Goal: Navigation & Orientation: Understand site structure

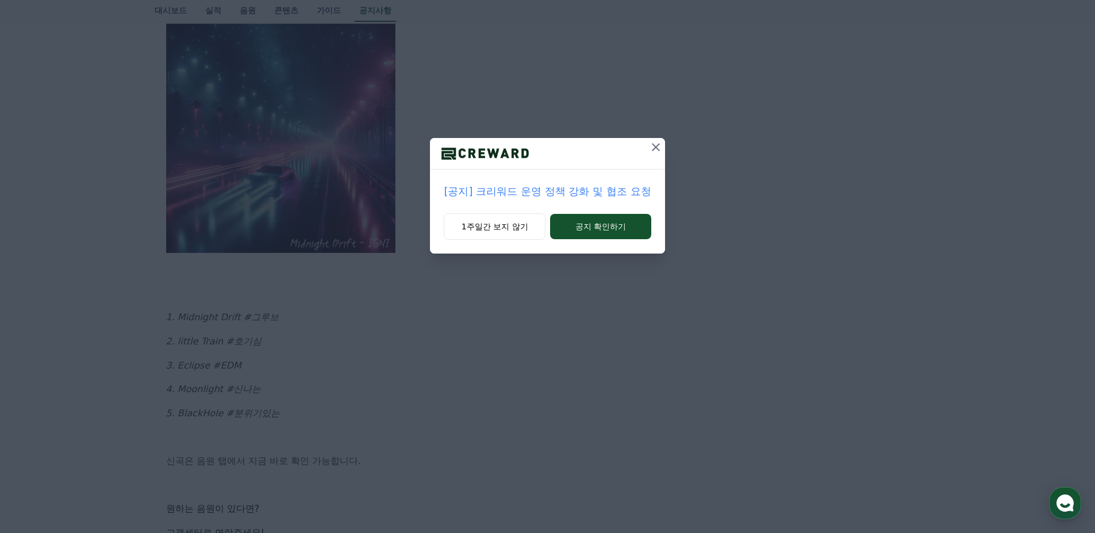
scroll to position [345, 0]
click at [649, 148] on icon at bounding box center [656, 147] width 14 height 14
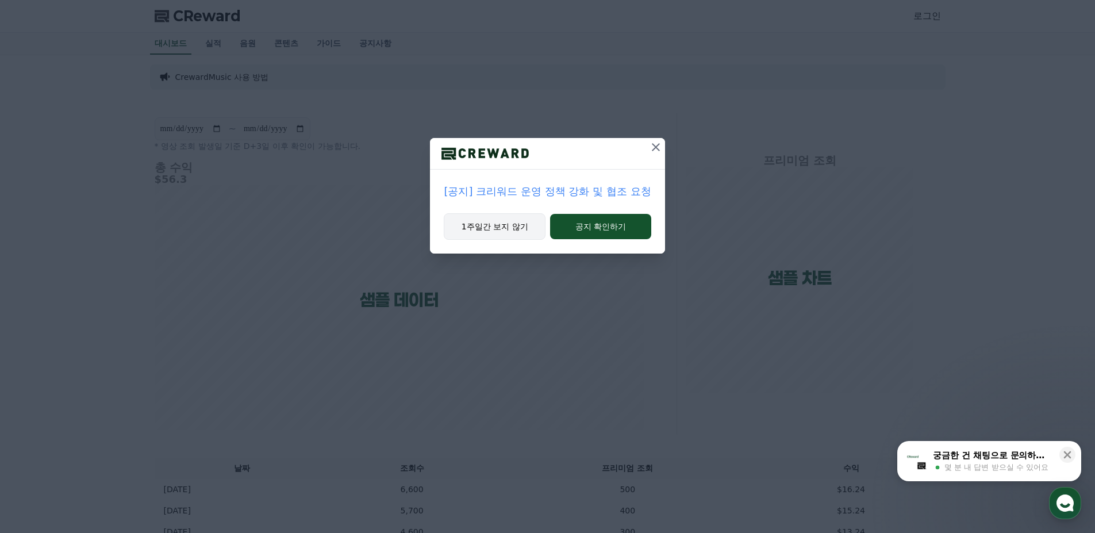
click at [501, 233] on button "1주일간 보지 않기" at bounding box center [495, 226] width 102 height 26
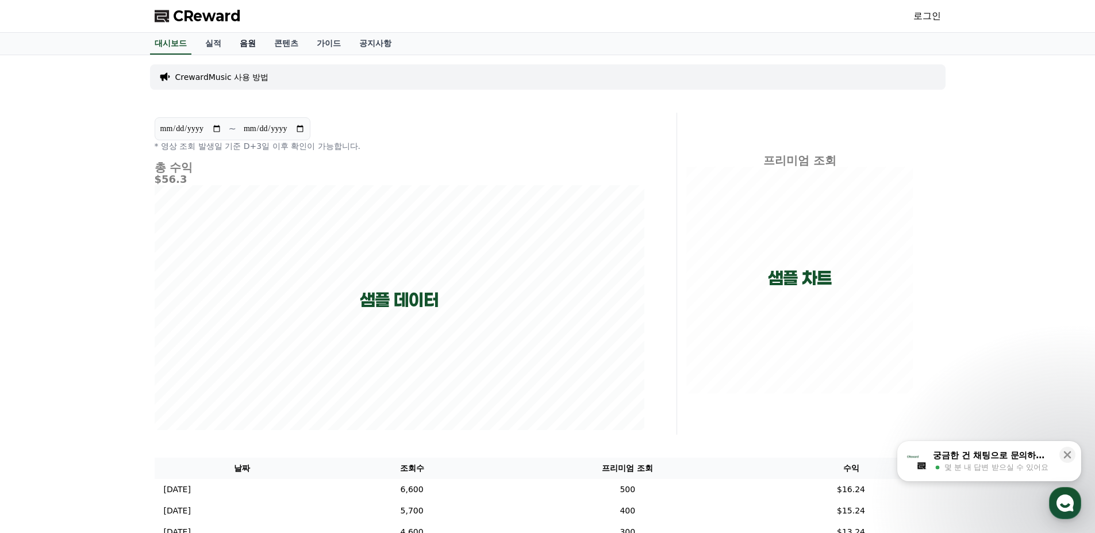
click at [247, 51] on link "음원" at bounding box center [247, 44] width 34 height 22
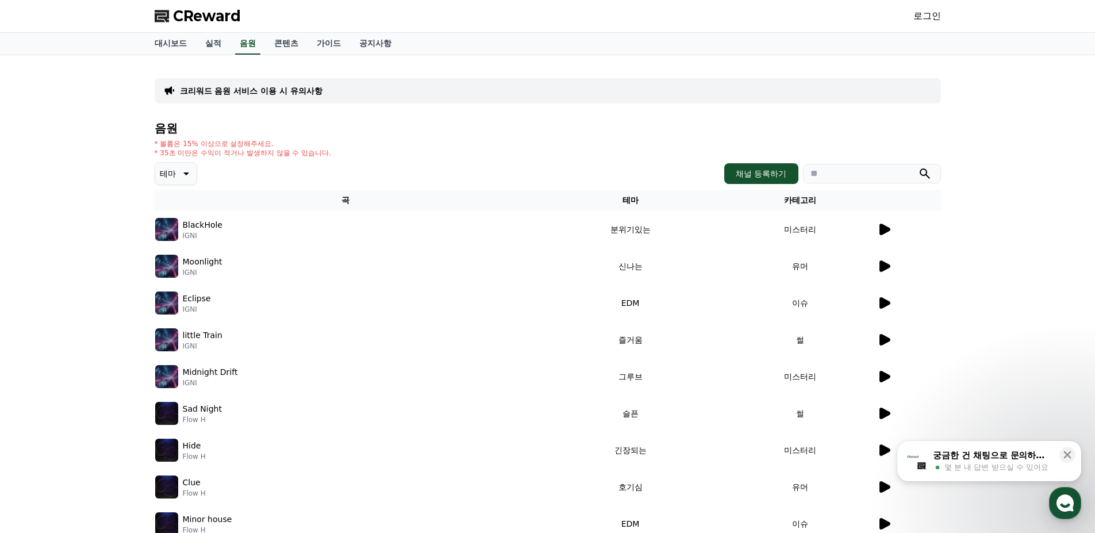
click at [894, 233] on div at bounding box center [908, 229] width 63 height 14
click at [887, 229] on icon at bounding box center [884, 229] width 11 height 11
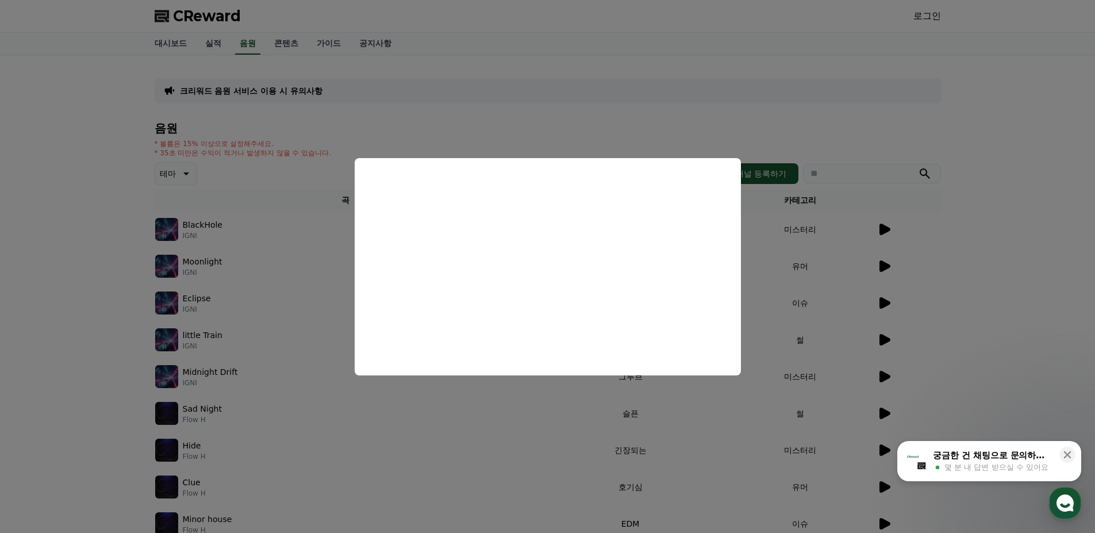
click at [588, 125] on button "close modal" at bounding box center [547, 266] width 1095 height 533
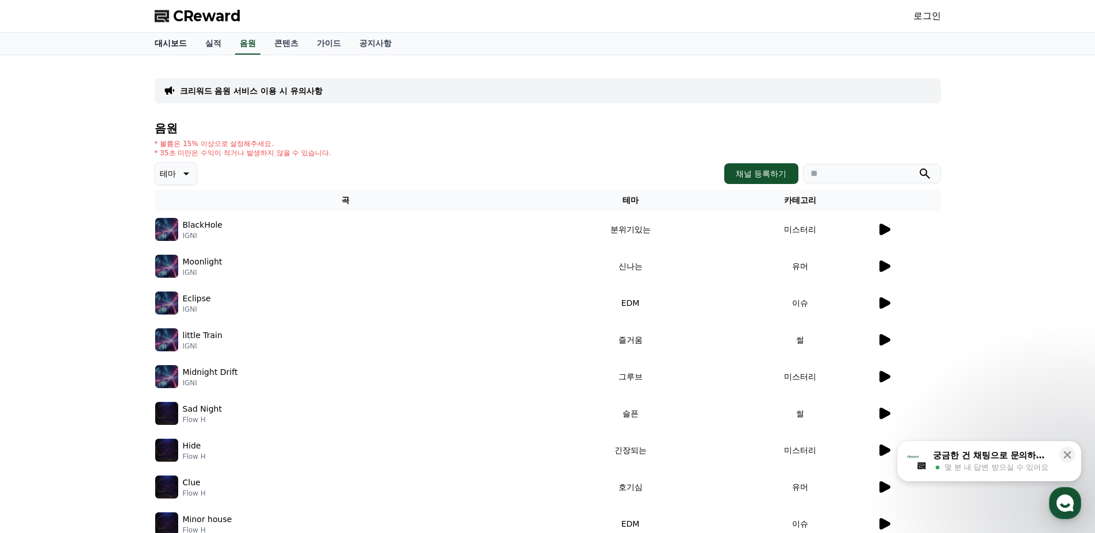
click at [173, 48] on link "대시보드" at bounding box center [170, 44] width 51 height 22
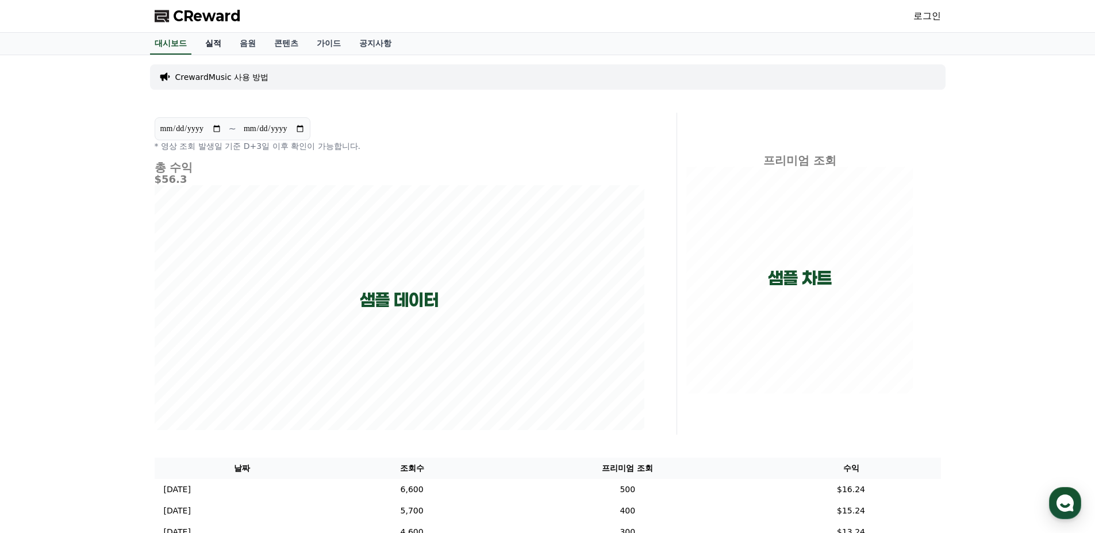
click at [222, 45] on link "실적" at bounding box center [213, 44] width 34 height 22
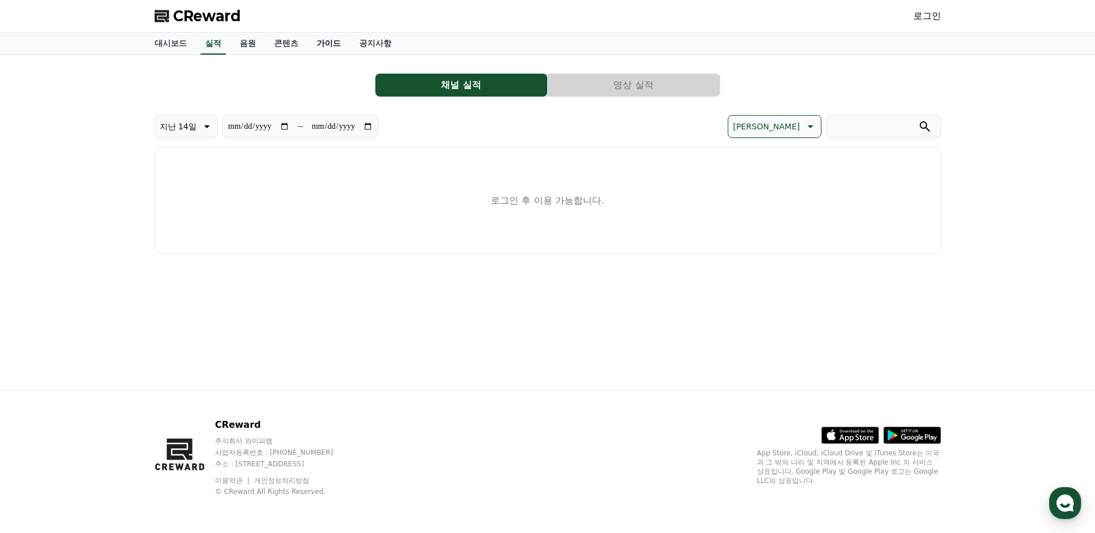
click at [337, 34] on link "가이드" at bounding box center [328, 44] width 43 height 22
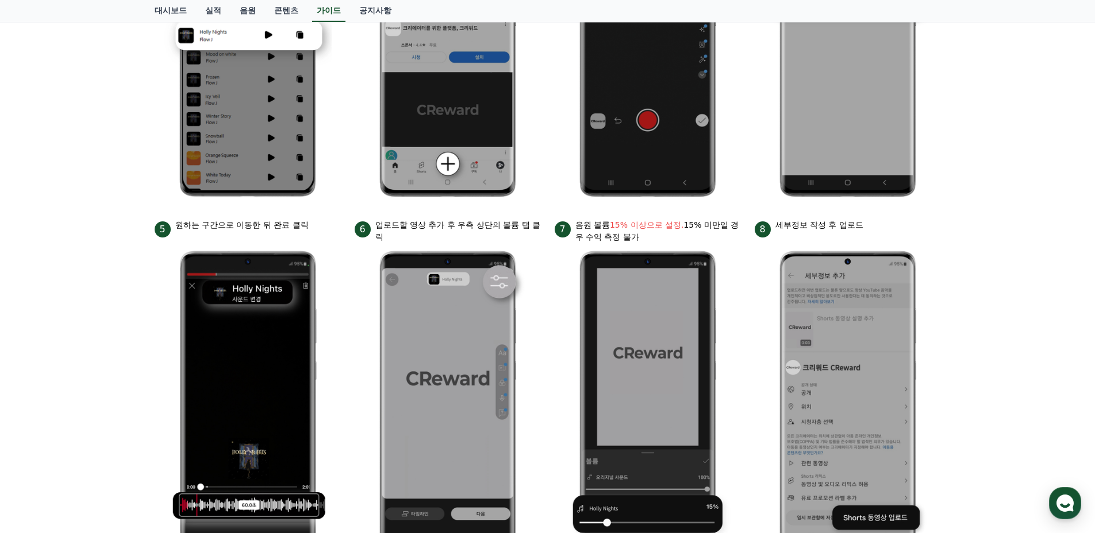
scroll to position [161, 0]
